Goal: Task Accomplishment & Management: Manage account settings

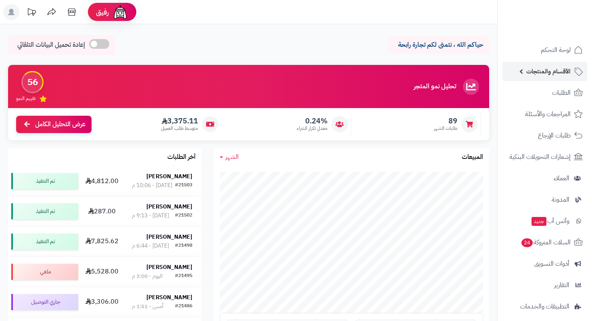
click at [568, 77] on link "الأقسام والمنتجات" at bounding box center [544, 71] width 85 height 19
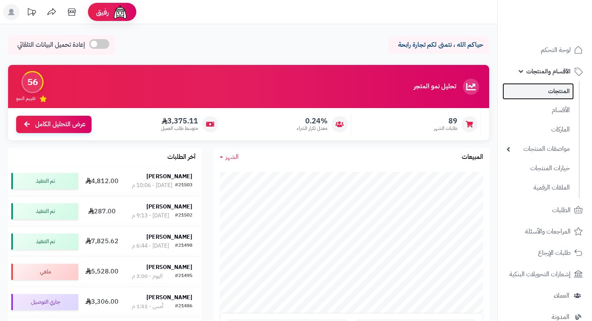
click at [564, 91] on link "المنتجات" at bounding box center [537, 91] width 71 height 17
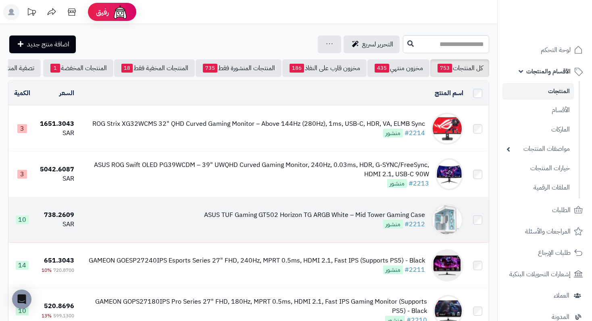
click at [329, 220] on div "ASUS TUF Gaming GT502 Horizon TG ARGB White – Mid Tower Gaming Case" at bounding box center [314, 214] width 221 height 9
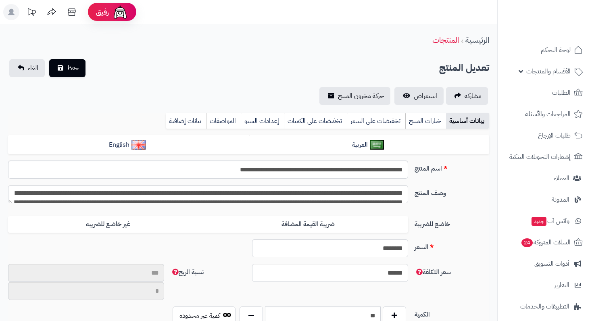
type input "**"
type input "**********"
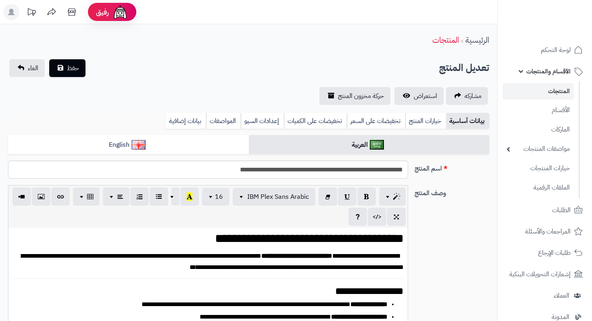
scroll to position [336, 0]
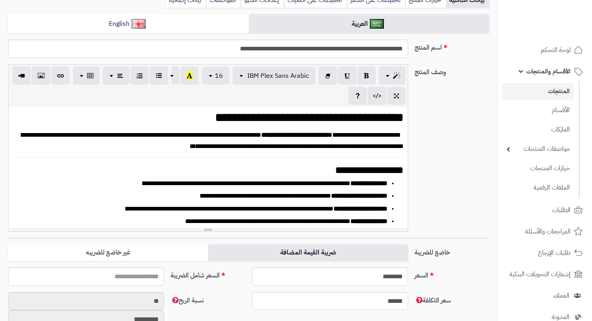
type input "******"
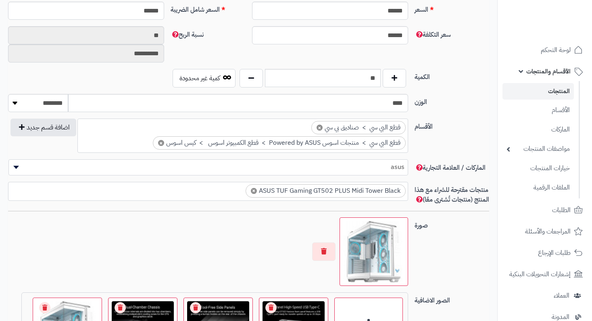
scroll to position [484, 0]
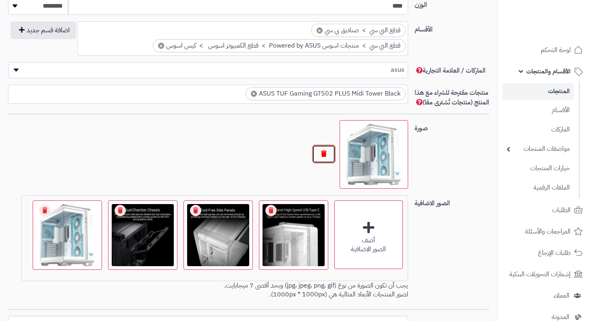
click at [326, 163] on button "button" at bounding box center [323, 154] width 23 height 19
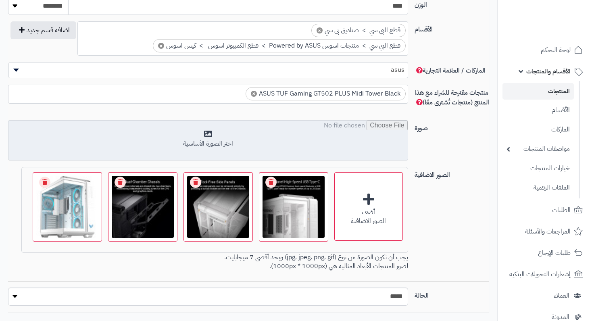
click at [246, 161] on input "file" at bounding box center [207, 141] width 399 height 40
type input "**********"
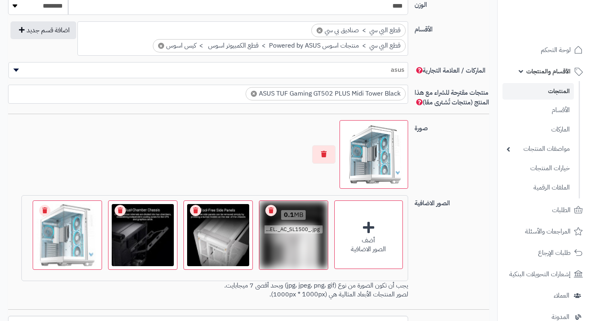
click at [269, 214] on link "Remove file" at bounding box center [270, 210] width 11 height 11
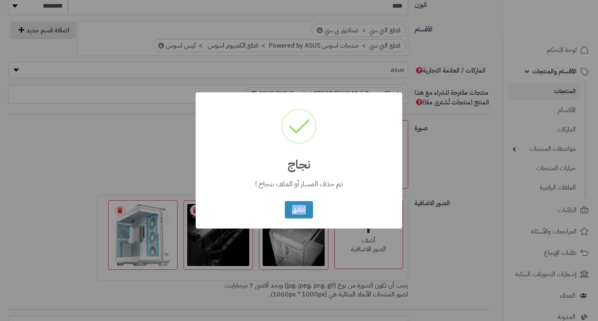
click at [269, 214] on div "× نجاج تم حذف المسار أو الملف بنجاح ! أغلاق No Cancel" at bounding box center [299, 160] width 206 height 136
click at [296, 206] on button "أغلاق" at bounding box center [299, 209] width 28 height 17
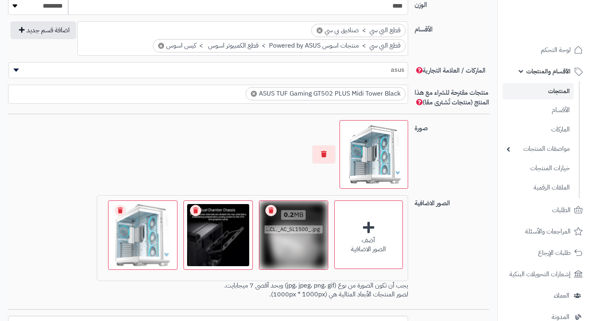
click at [271, 215] on link "Remove file" at bounding box center [270, 210] width 11 height 11
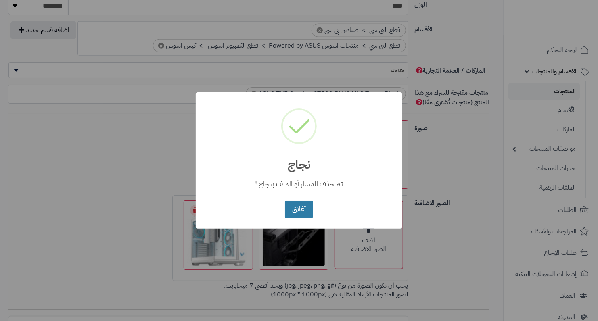
click at [304, 205] on button "أغلاق" at bounding box center [299, 209] width 28 height 17
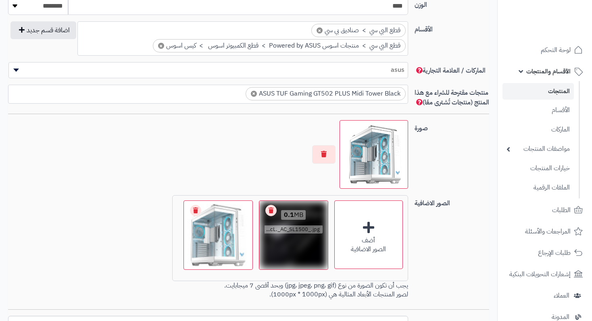
click at [273, 216] on link "Remove file" at bounding box center [270, 210] width 11 height 11
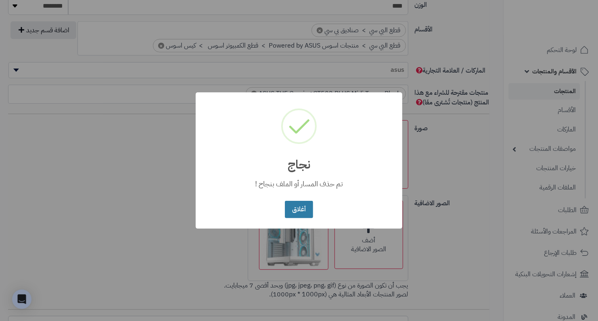
click at [300, 214] on button "أغلاق" at bounding box center [299, 209] width 28 height 17
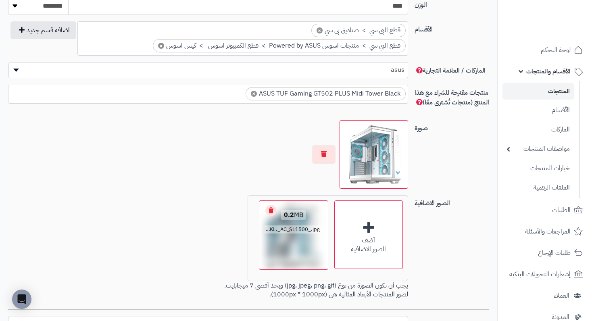
click at [271, 216] on link "Remove file" at bounding box center [270, 210] width 11 height 11
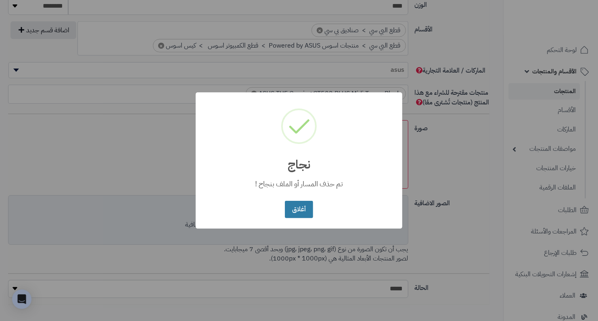
click at [309, 211] on button "أغلاق" at bounding box center [299, 209] width 28 height 17
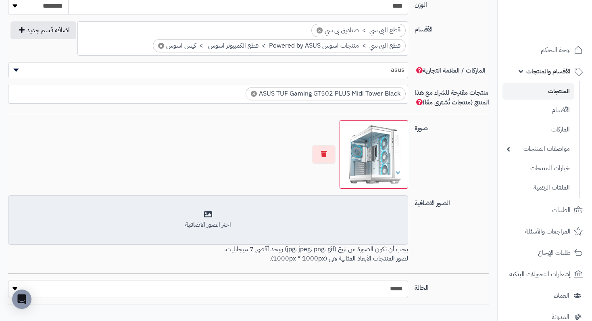
click at [204, 223] on div "اختر الصور الاضافية" at bounding box center [207, 219] width 389 height 19
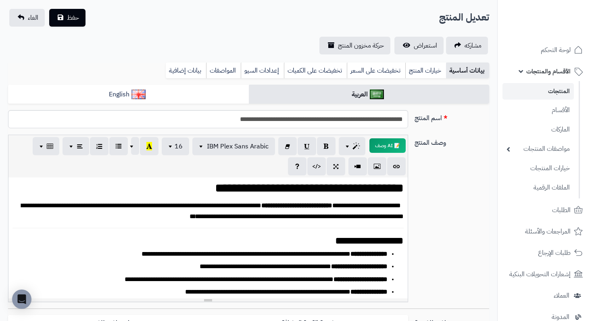
scroll to position [0, 0]
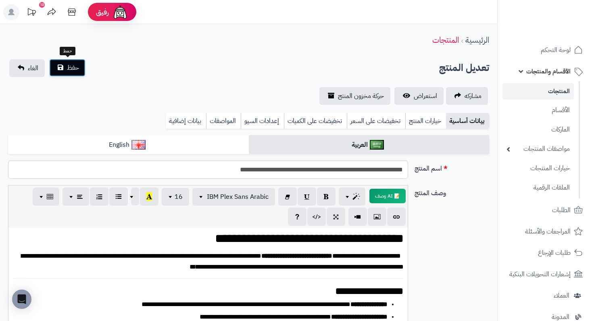
click at [72, 71] on span "حفظ" at bounding box center [73, 68] width 12 height 10
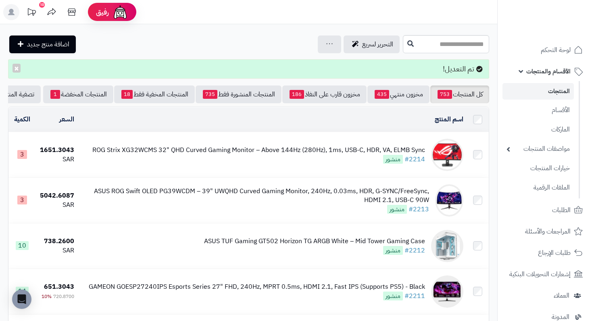
click at [366, 155] on div "ROG Strix XG32WCMS 32" QHD Curved Gaming Monitor – Above 144Hz (280Hz), 1ms, US…" at bounding box center [258, 150] width 333 height 9
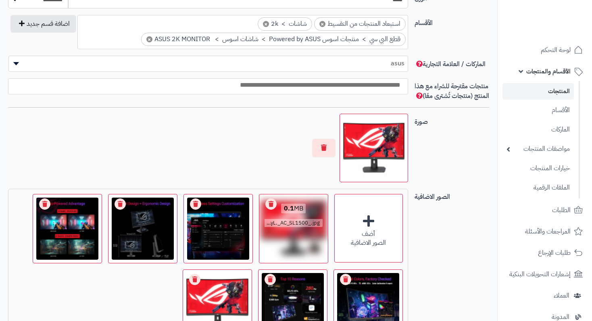
scroll to position [605, 0]
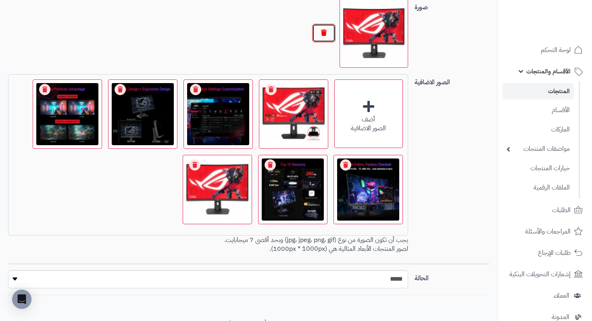
click at [325, 42] on button "button" at bounding box center [323, 33] width 23 height 19
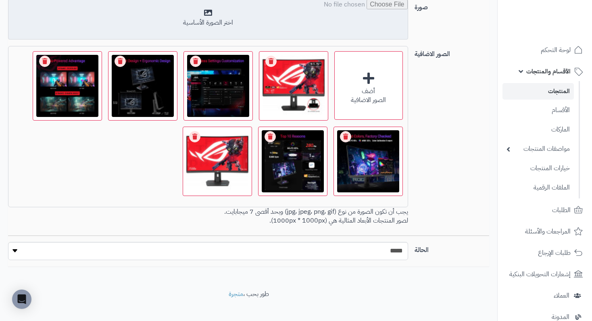
click at [237, 33] on input "file" at bounding box center [207, 20] width 399 height 40
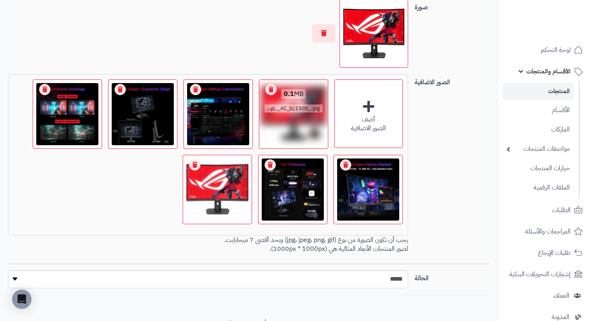
click at [270, 95] on link "Remove file" at bounding box center [270, 89] width 11 height 11
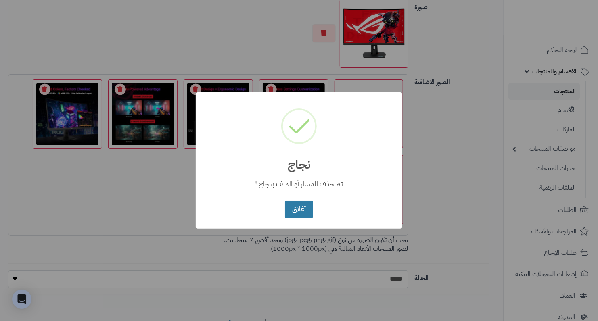
click at [296, 207] on button "أغلاق" at bounding box center [299, 209] width 28 height 17
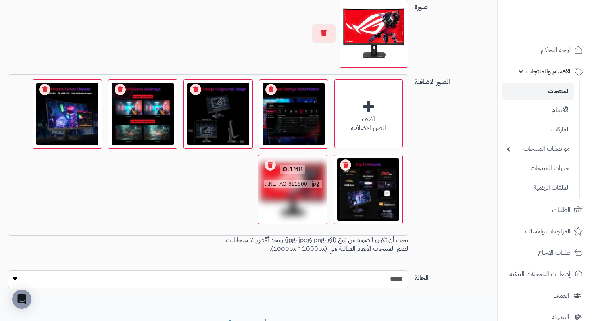
click at [269, 171] on link "Remove file" at bounding box center [270, 164] width 11 height 11
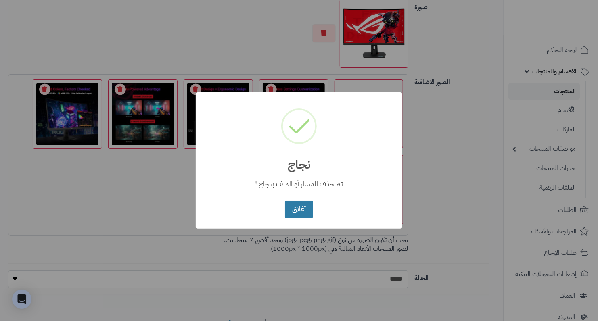
click at [291, 210] on button "أغلاق" at bounding box center [299, 209] width 28 height 17
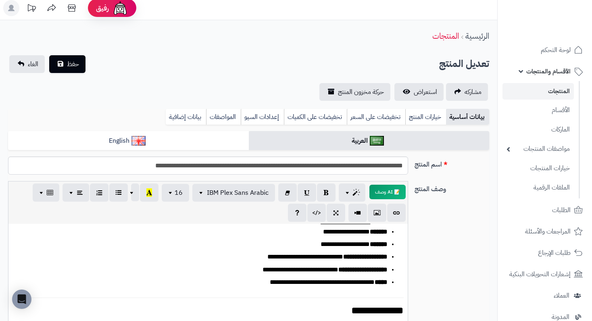
scroll to position [0, 0]
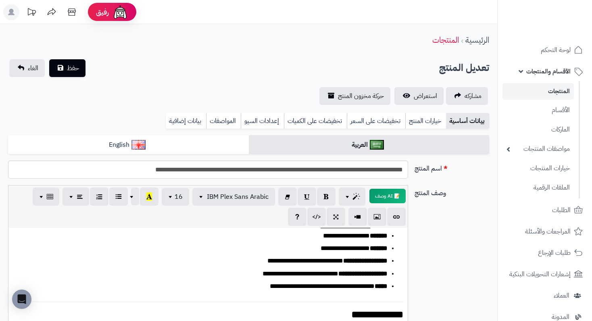
click at [75, 77] on div "**********" at bounding box center [248, 82] width 497 height 46
click at [80, 73] on button "حفظ" at bounding box center [67, 68] width 36 height 18
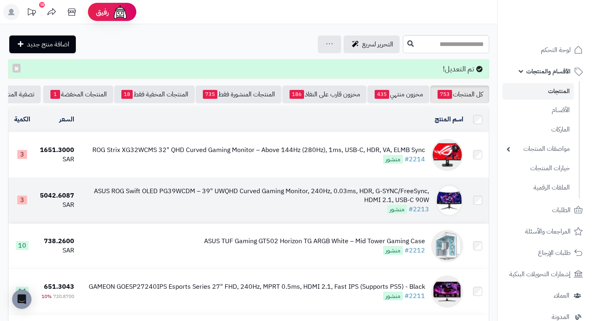
click at [342, 205] on div "ASUS ROG Swift OLED PG39WCDM – 39" UWQHD Curved Gaming Monitor, 240Hz, 0.03ms, …" at bounding box center [255, 196] width 348 height 19
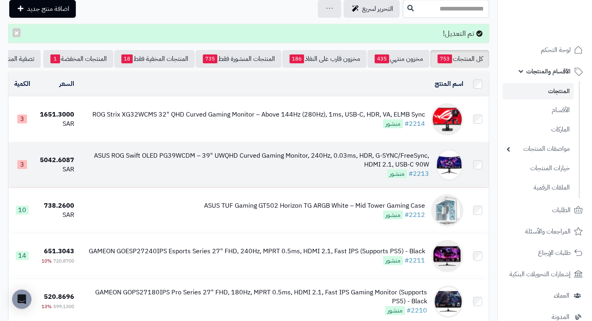
scroll to position [40, 0]
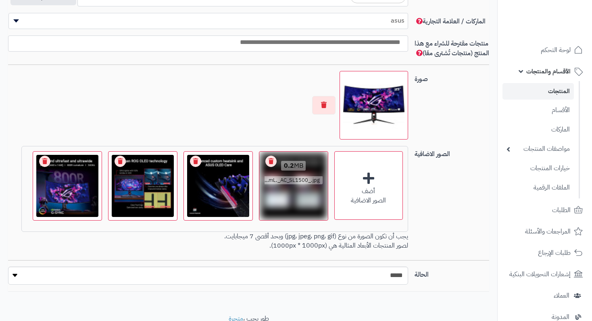
scroll to position [524, 0]
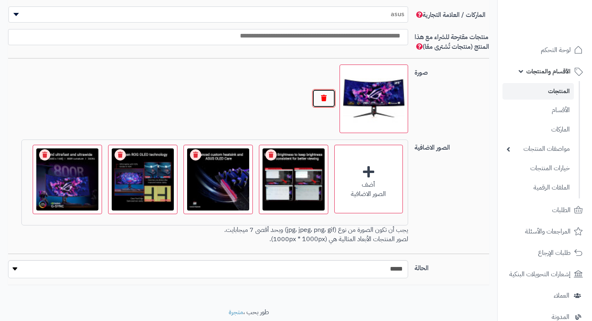
click at [328, 102] on button "button" at bounding box center [323, 98] width 23 height 19
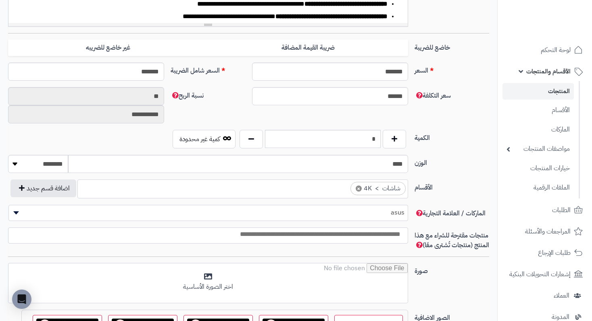
scroll to position [323, 0]
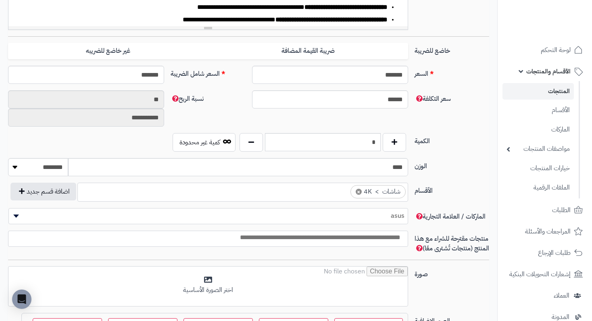
click at [560, 71] on span "الأقسام والمنتجات" at bounding box center [548, 71] width 44 height 11
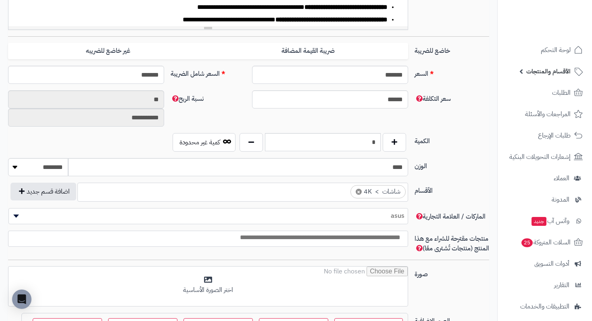
drag, startPoint x: 564, startPoint y: 75, endPoint x: 548, endPoint y: 89, distance: 21.4
click at [563, 75] on span "الأقسام والمنتجات" at bounding box center [548, 71] width 44 height 11
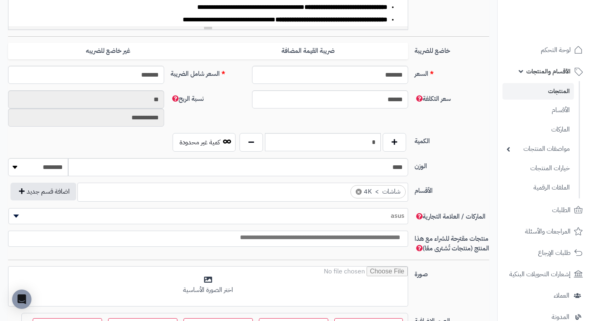
click at [548, 90] on link "المنتجات" at bounding box center [537, 91] width 71 height 17
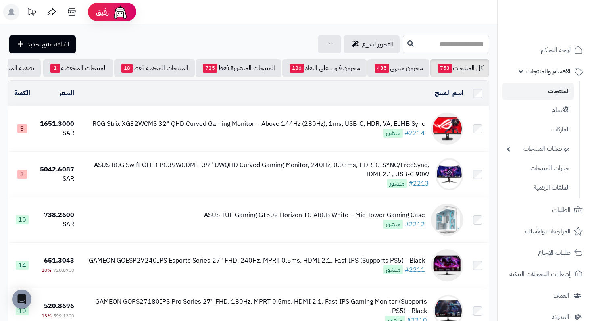
click at [458, 45] on input "text" at bounding box center [446, 44] width 86 height 18
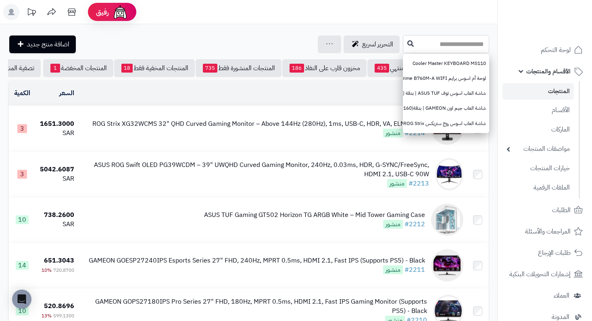
paste input "**********"
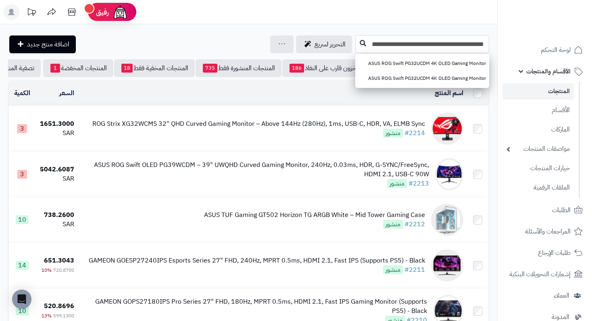
type input "**********"
click at [365, 46] on icon at bounding box center [363, 43] width 6 height 6
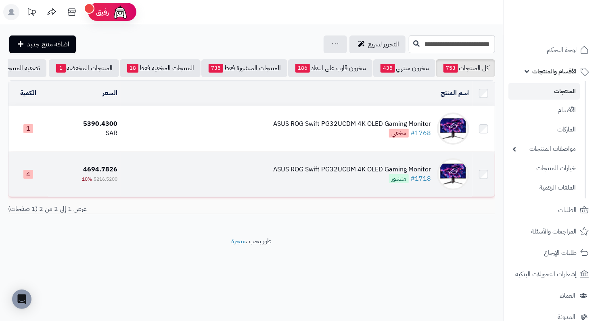
click at [363, 171] on div "ASUS ROG Swift PG32UCDM 4K OLED Gaming Monitor" at bounding box center [352, 169] width 158 height 9
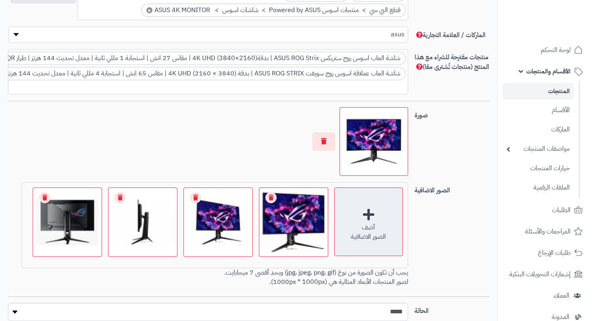
scroll to position [506, 0]
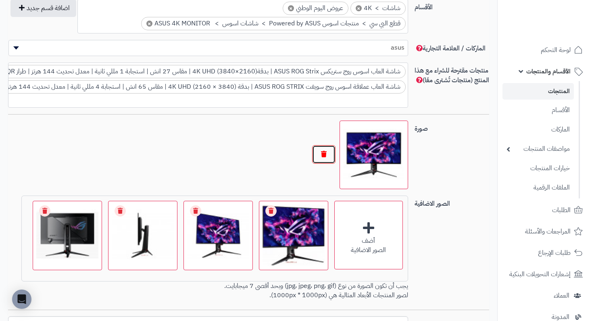
drag, startPoint x: 324, startPoint y: 156, endPoint x: 306, endPoint y: 158, distance: 18.0
click at [324, 156] on button "button" at bounding box center [323, 155] width 23 height 19
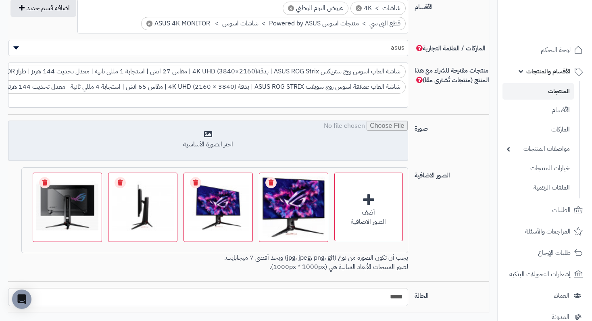
click at [243, 139] on input "file" at bounding box center [207, 141] width 399 height 40
type input "**********"
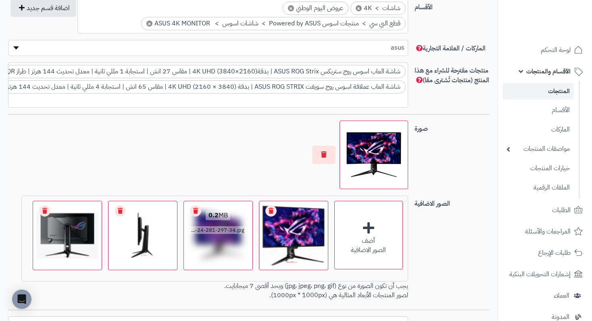
click at [271, 208] on link "Remove file" at bounding box center [270, 210] width 11 height 11
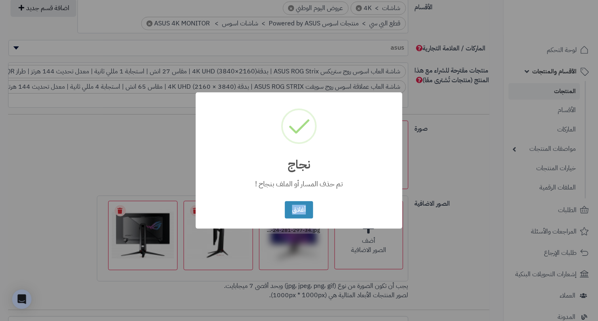
click at [271, 208] on div "× نجاج تم حذف المسار أو الملف بنجاح ! أغلاق No Cancel" at bounding box center [299, 160] width 206 height 136
click at [304, 213] on button "أغلاق" at bounding box center [299, 209] width 28 height 17
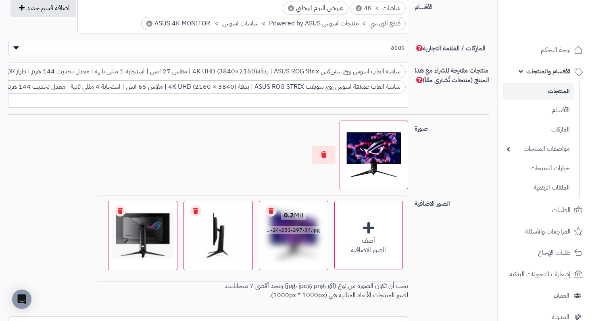
click at [272, 211] on link "Remove file" at bounding box center [270, 210] width 11 height 11
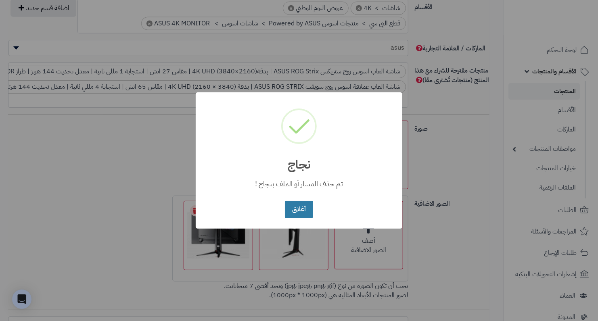
click at [292, 211] on button "أغلاق" at bounding box center [299, 209] width 28 height 17
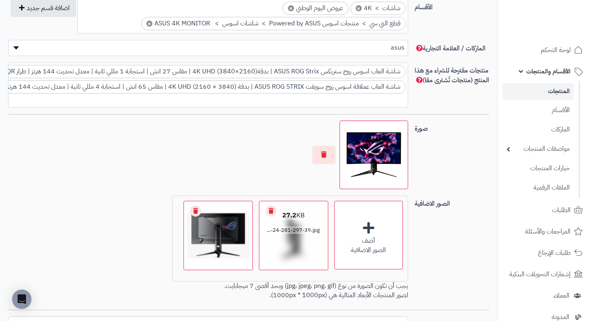
click at [274, 208] on link "Remove file" at bounding box center [270, 210] width 11 height 11
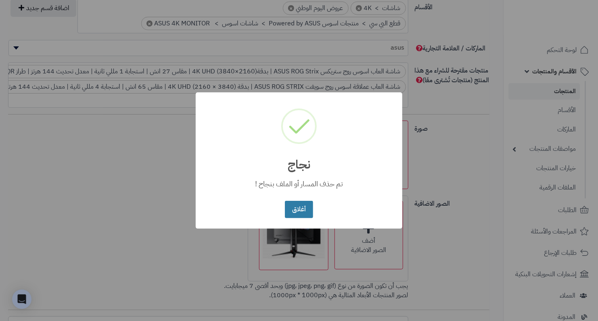
click at [288, 206] on button "أغلاق" at bounding box center [299, 209] width 28 height 17
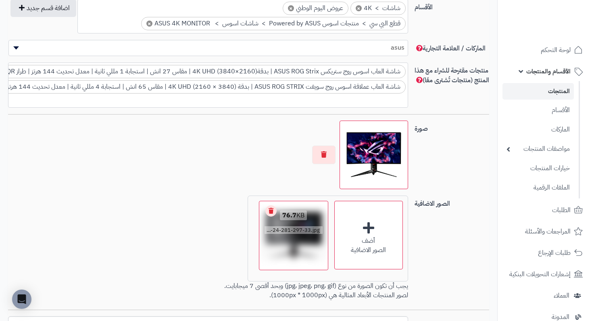
click at [271, 208] on link "Remove file" at bounding box center [270, 210] width 11 height 11
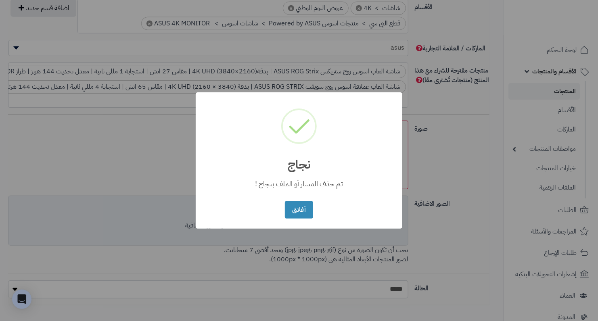
click at [300, 219] on div "أغلاق No Cancel" at bounding box center [299, 209] width 32 height 21
drag, startPoint x: 296, startPoint y: 208, endPoint x: 240, endPoint y: 213, distance: 56.3
click at [296, 208] on button "أغلاق" at bounding box center [299, 209] width 28 height 17
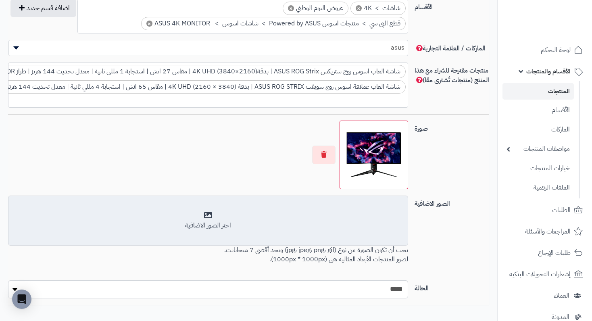
click at [224, 214] on div "اختر الصور الاضافية" at bounding box center [207, 220] width 389 height 19
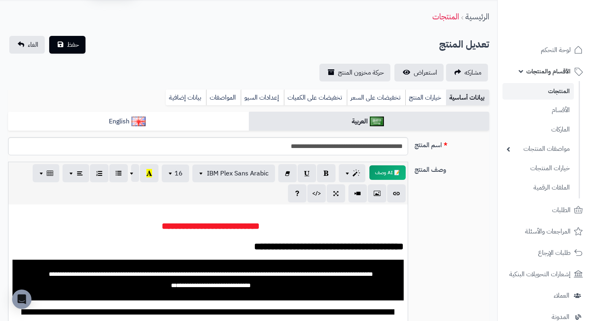
scroll to position [0, 0]
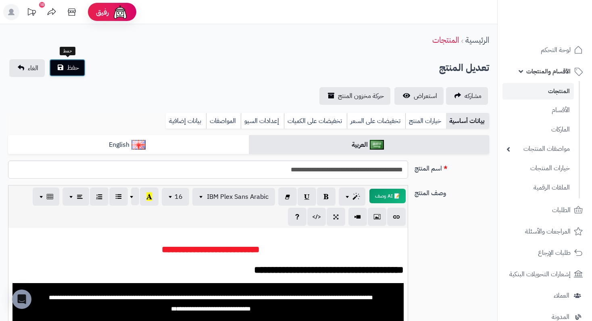
click at [85, 68] on button "حفظ" at bounding box center [67, 68] width 36 height 18
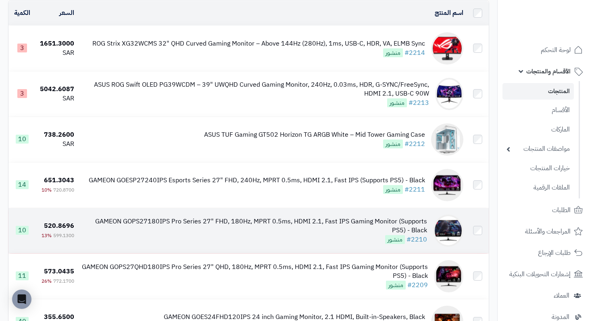
scroll to position [40, 0]
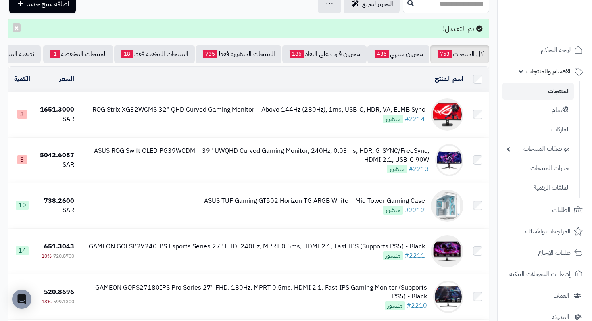
click at [449, 9] on input "text" at bounding box center [446, 4] width 86 height 18
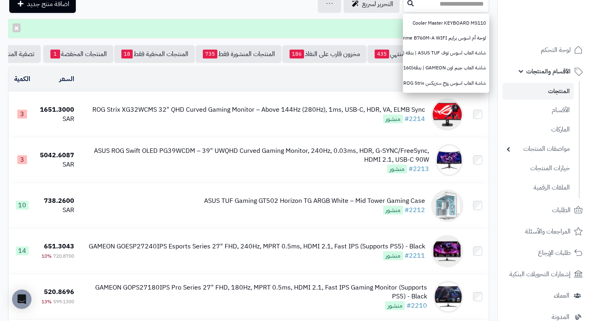
paste input "**********"
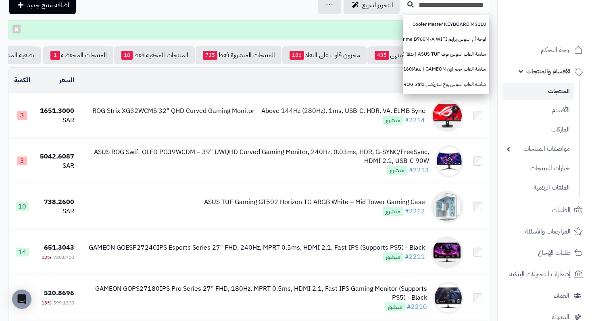
scroll to position [0, -44]
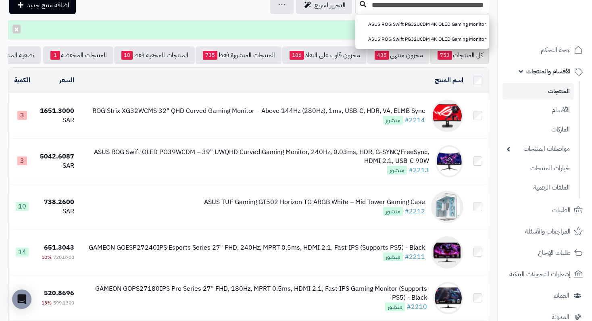
type input "**********"
click at [364, 8] on button at bounding box center [363, 4] width 12 height 15
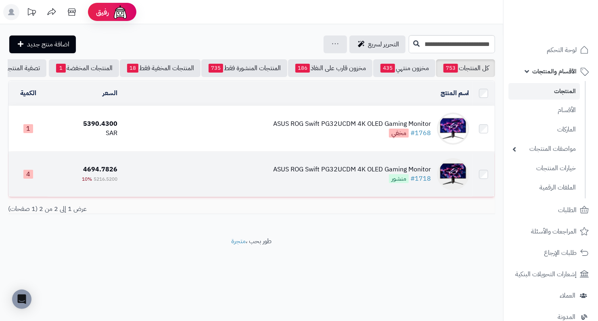
click at [350, 174] on div "ASUS ROG Swift PG32UCDM 4K OLED Gaming Monitor" at bounding box center [352, 169] width 158 height 9
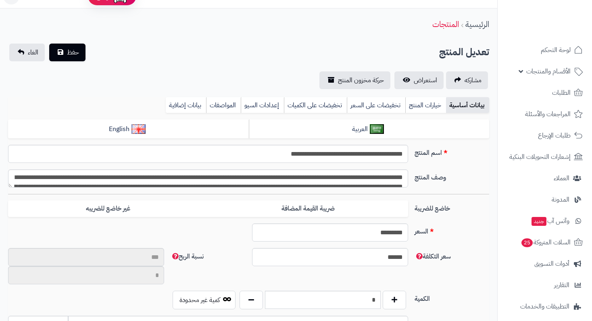
scroll to position [38, 0]
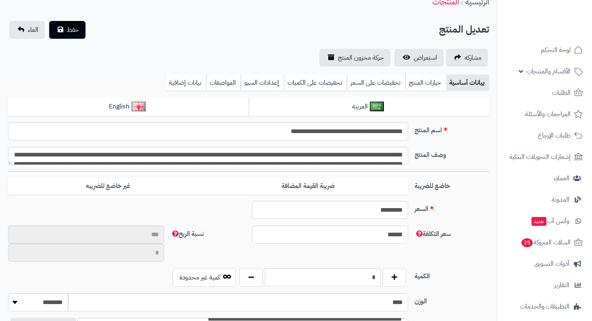
type input "**"
type input "**********"
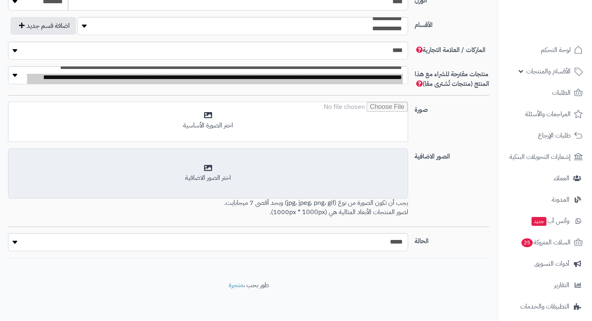
type input "*******"
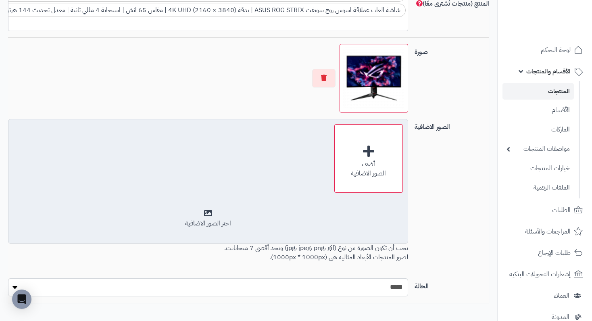
scroll to position [587, 0]
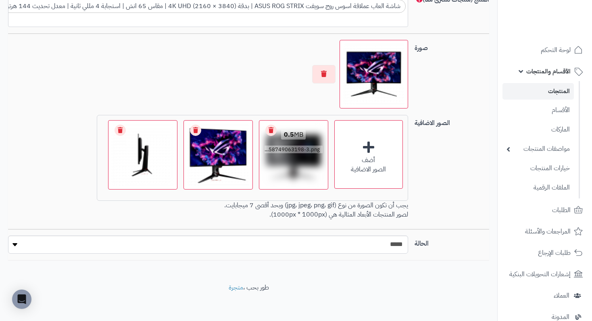
click at [270, 127] on link "Remove file" at bounding box center [270, 130] width 11 height 11
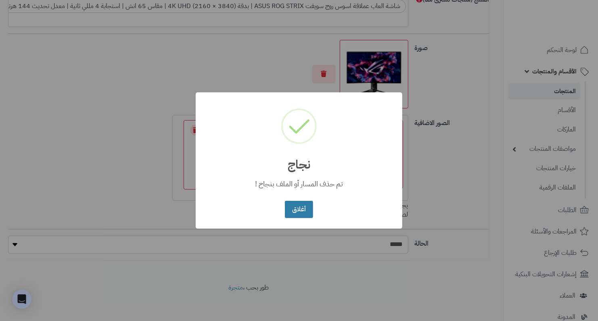
drag, startPoint x: 284, startPoint y: 208, endPoint x: 306, endPoint y: 210, distance: 22.3
click at [285, 208] on div "أغلاق No Cancel" at bounding box center [299, 209] width 32 height 21
drag, startPoint x: 295, startPoint y: 207, endPoint x: 307, endPoint y: 204, distance: 12.4
click at [295, 207] on button "أغلاق" at bounding box center [299, 209] width 28 height 17
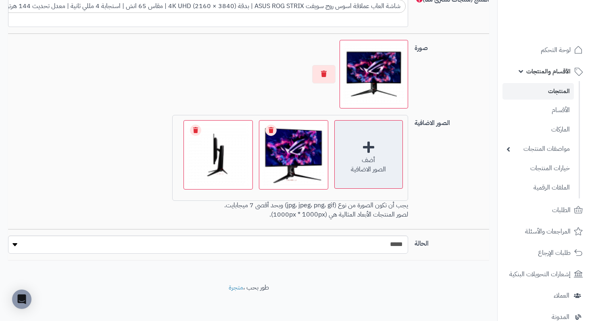
click at [359, 160] on div "أضف" at bounding box center [369, 160] width 68 height 9
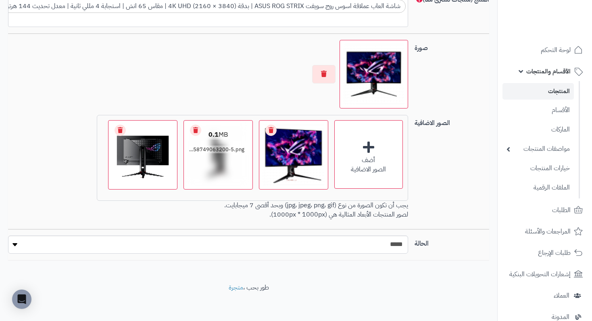
click at [196, 128] on link "Remove file" at bounding box center [195, 130] width 11 height 11
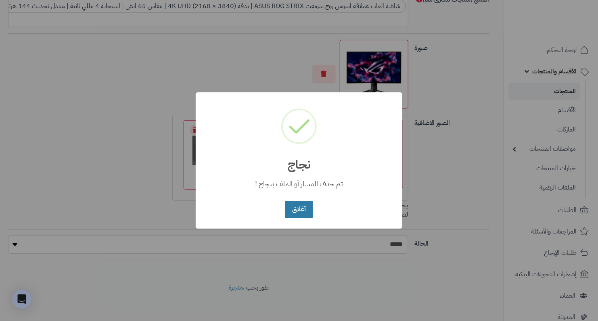
click at [291, 206] on button "أغلاق" at bounding box center [299, 209] width 28 height 17
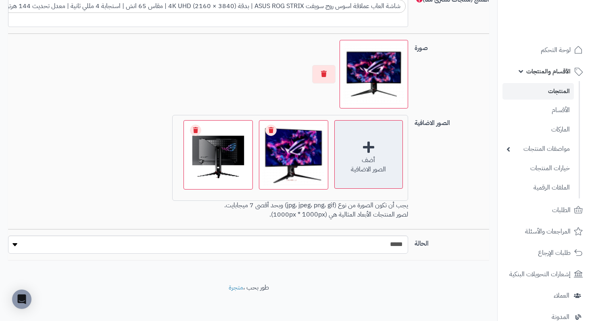
click at [371, 150] on div "أضف الصور الاضافية" at bounding box center [368, 154] width 69 height 69
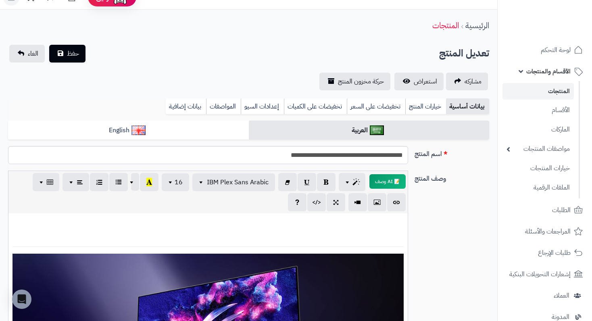
scroll to position [0, 0]
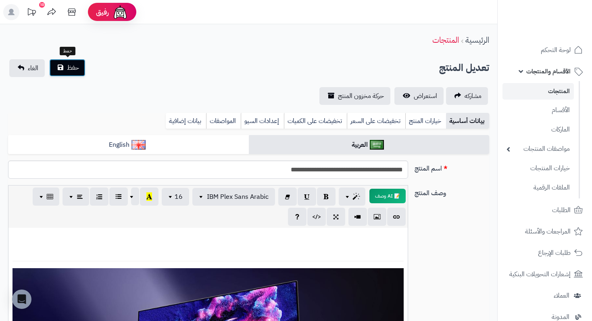
click at [71, 67] on span "حفظ" at bounding box center [73, 68] width 12 height 10
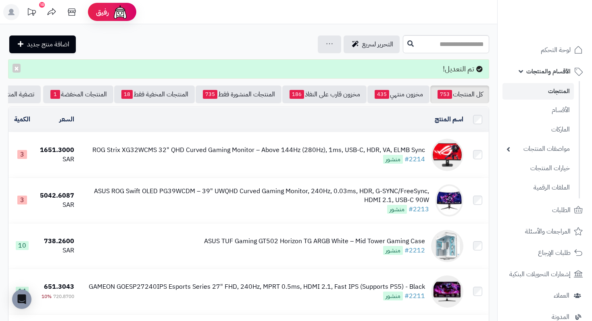
click at [430, 44] on input "text" at bounding box center [446, 44] width 86 height 18
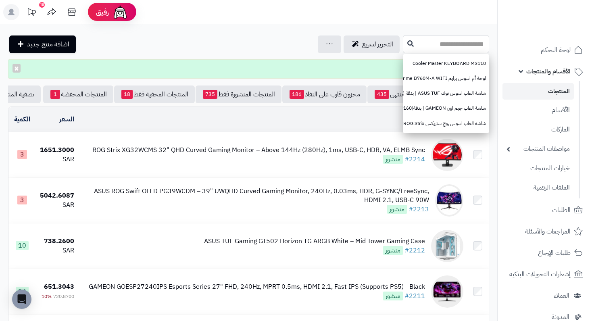
paste input "**********"
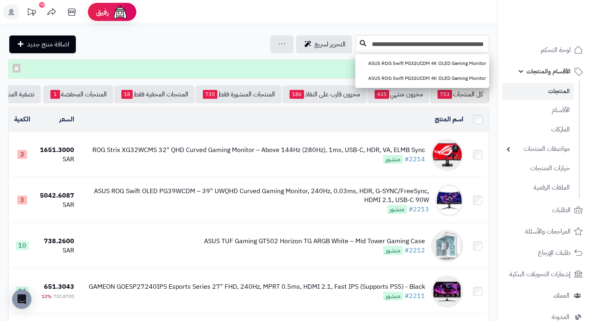
type input "**********"
click at [365, 42] on icon at bounding box center [363, 43] width 6 height 6
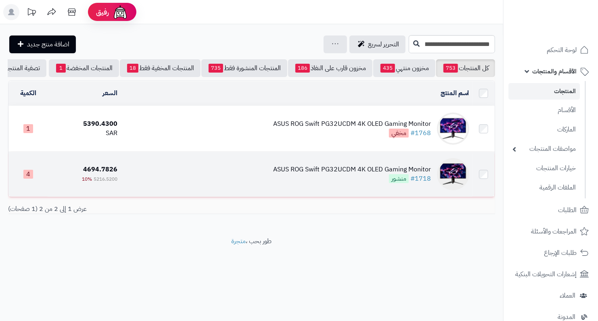
click at [398, 159] on td "ASUS ROG Swift PG32UCDM 4K OLED Gaming Monitor #1718 منشور" at bounding box center [297, 174] width 352 height 45
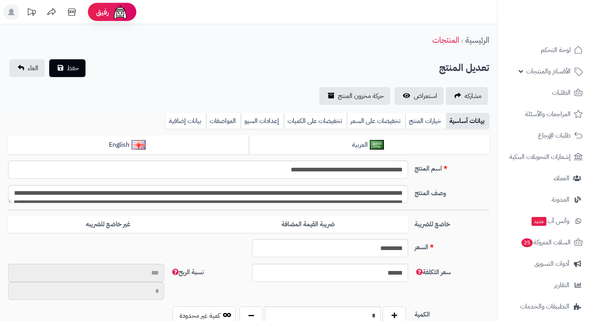
type input "**"
type input "**********"
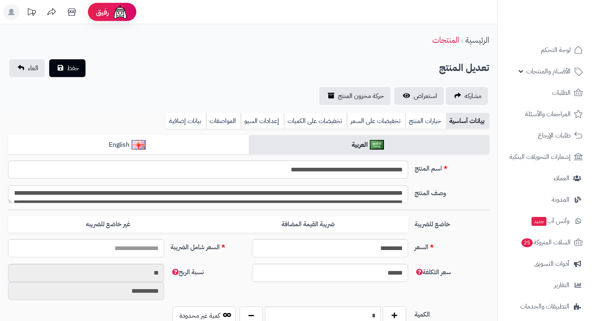
type input "*******"
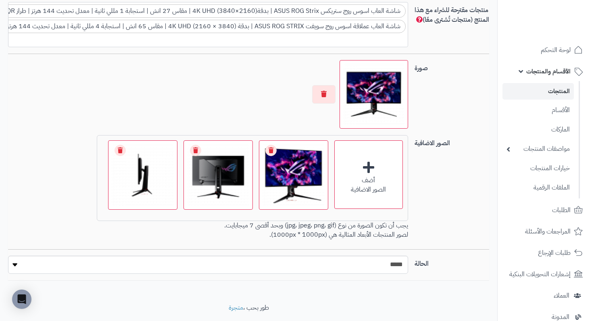
scroll to position [587, 0]
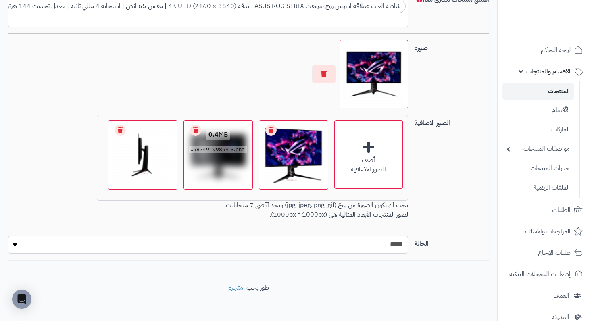
click at [195, 131] on link "Remove file" at bounding box center [195, 130] width 11 height 11
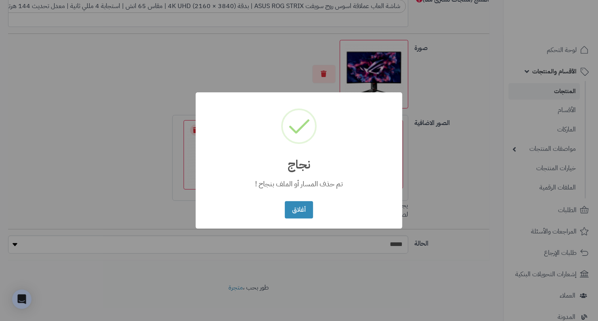
click at [298, 211] on button "أغلاق" at bounding box center [299, 209] width 28 height 17
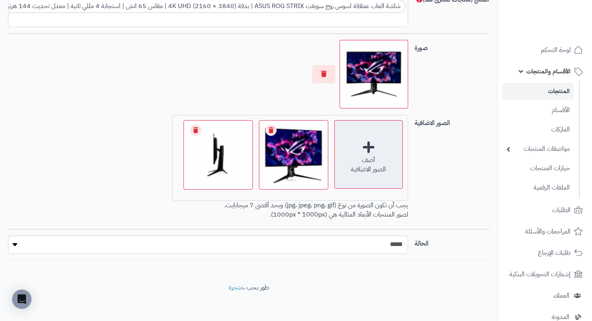
click at [363, 147] on div "أضف الصور الاضافية" at bounding box center [368, 154] width 69 height 69
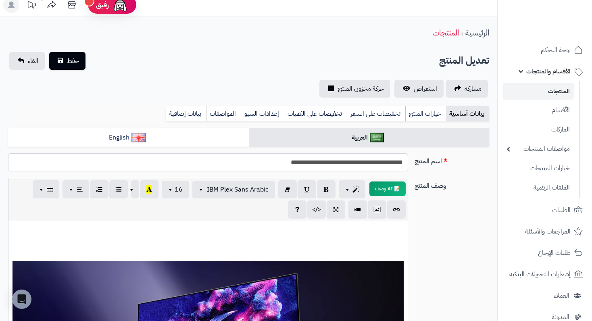
scroll to position [0, 0]
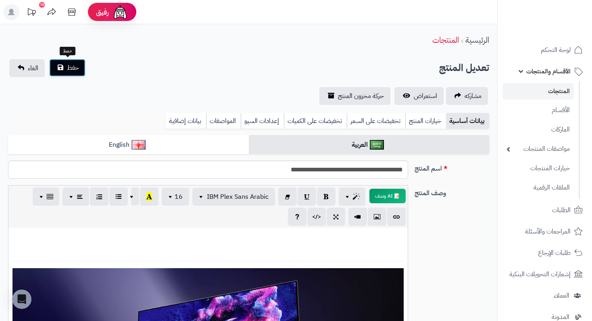
click at [82, 71] on button "حفظ" at bounding box center [67, 68] width 36 height 18
